Goal: Task Accomplishment & Management: Complete application form

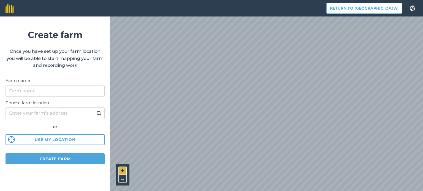
click at [122, 173] on button "+" at bounding box center [122, 171] width 8 height 8
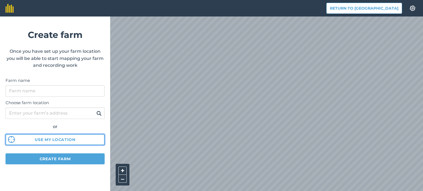
click at [70, 140] on button "Use my location" at bounding box center [55, 139] width 99 height 11
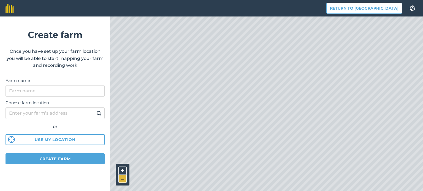
click at [123, 179] on button "–" at bounding box center [122, 179] width 8 height 8
click at [123, 180] on button "–" at bounding box center [122, 179] width 8 height 8
click at [119, 172] on button "+" at bounding box center [122, 171] width 8 height 8
click at [121, 171] on button "+" at bounding box center [122, 171] width 8 height 8
click at [383, 11] on button "Return to [GEOGRAPHIC_DATA]" at bounding box center [364, 8] width 76 height 11
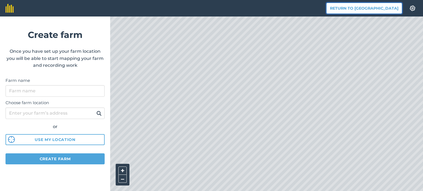
click at [383, 11] on button "Return to [GEOGRAPHIC_DATA]" at bounding box center [364, 8] width 76 height 11
click at [368, 4] on button "Return to [GEOGRAPHIC_DATA]" at bounding box center [364, 8] width 76 height 11
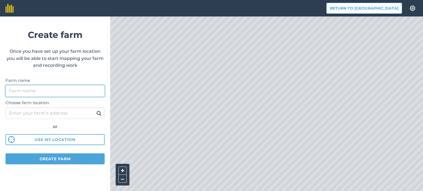
click at [51, 90] on input "Farm name" at bounding box center [55, 91] width 99 height 12
